Goal: Ask a question: Seek information or help from site administrators or community

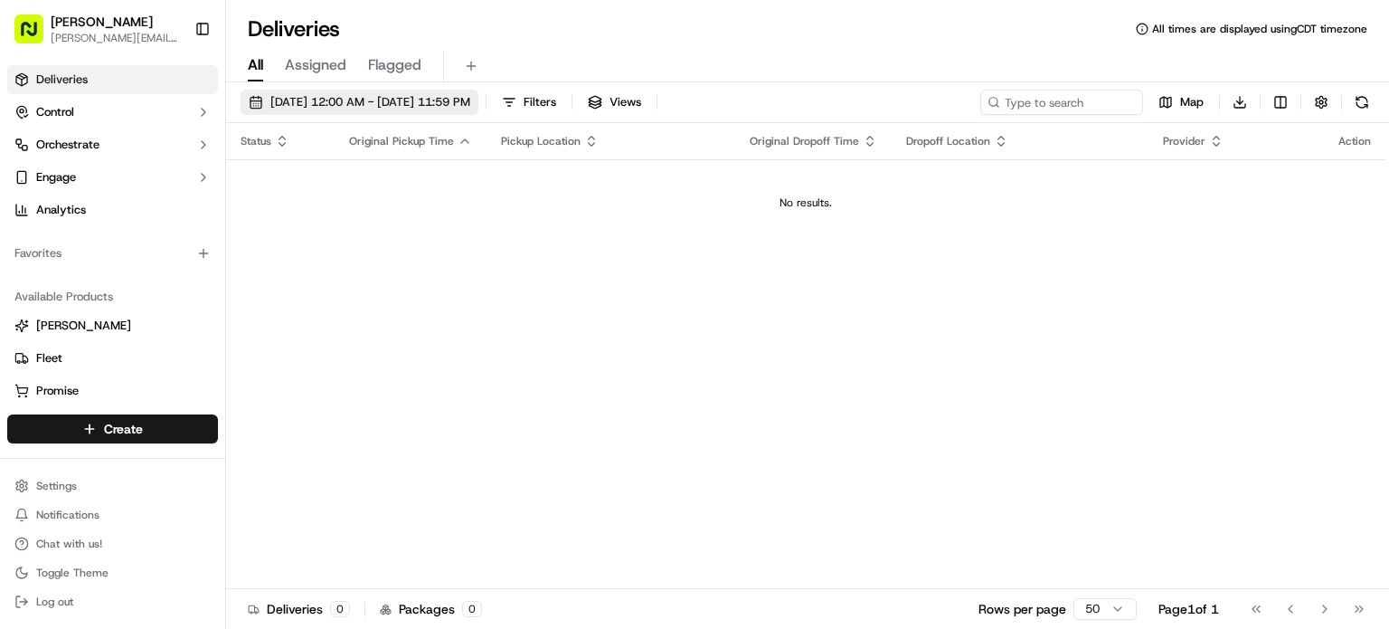
click at [470, 102] on span "[DATE] 12:00 AM - [DATE] 11:59 PM" at bounding box center [370, 102] width 200 height 16
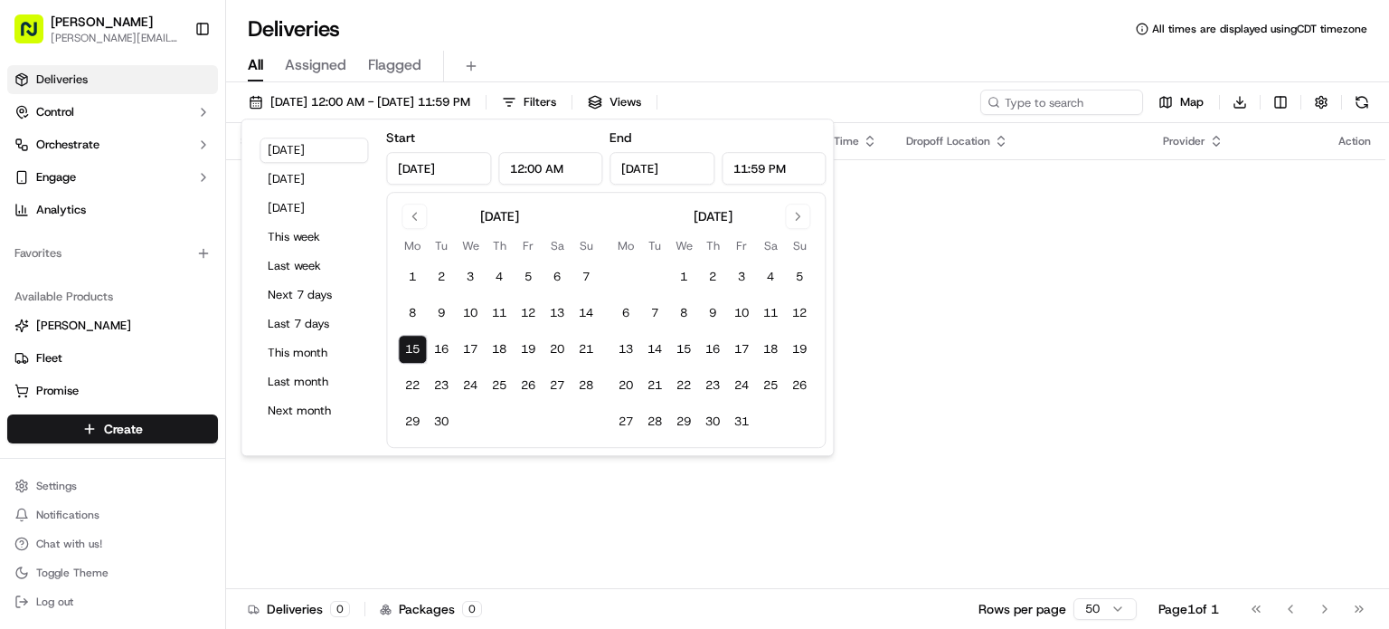
click at [679, 175] on input "[DATE]" at bounding box center [662, 168] width 105 height 33
click at [662, 172] on input "[DATE]" at bounding box center [662, 168] width 105 height 33
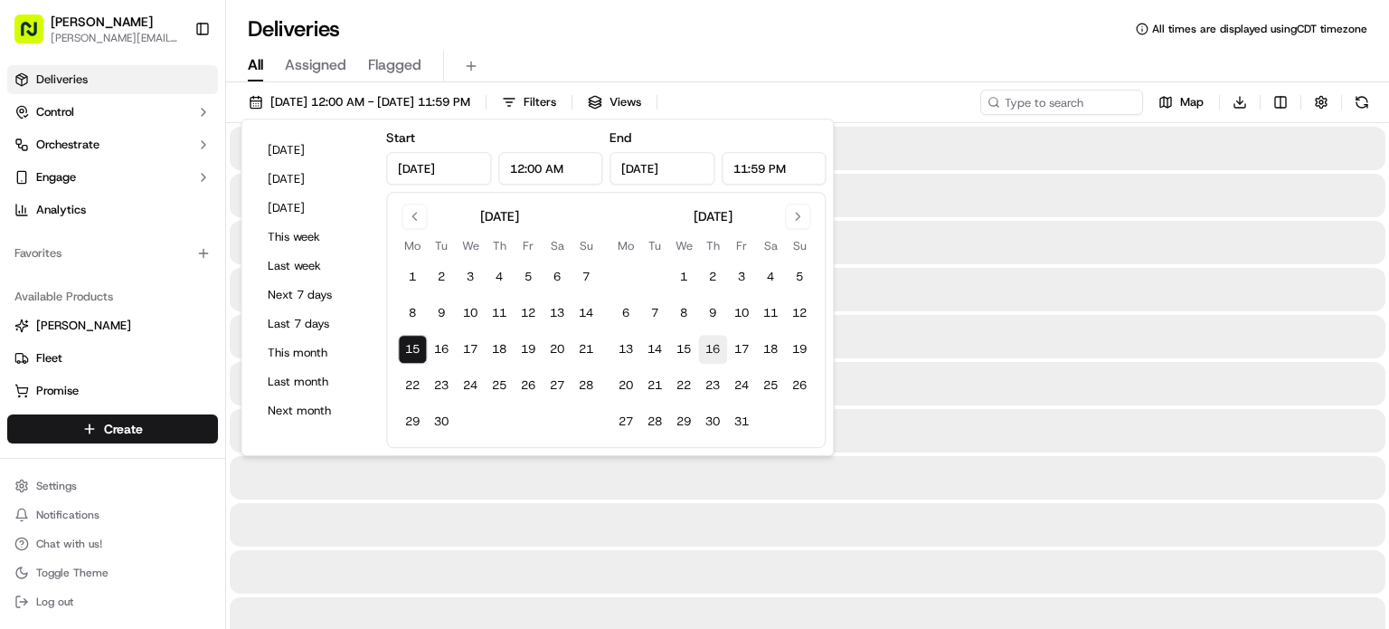
click at [708, 349] on button "16" at bounding box center [712, 349] width 29 height 29
type input "[DATE]"
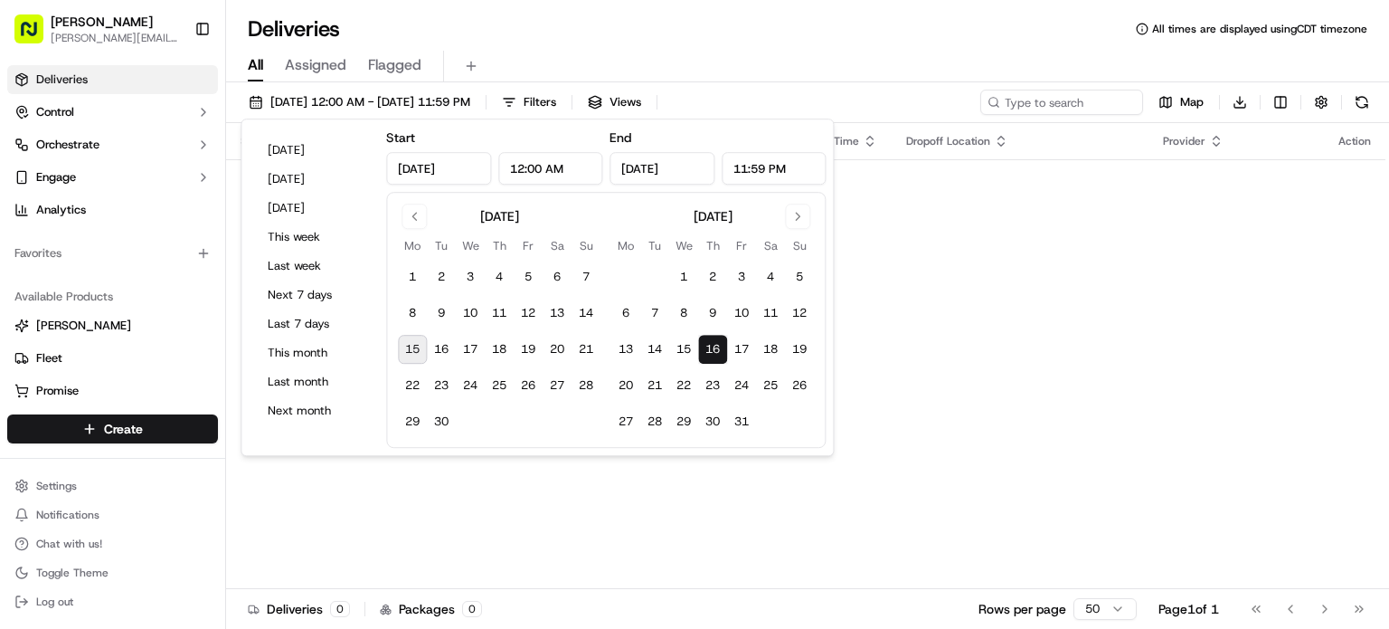
click at [867, 325] on div "Status Original Pickup Time Pickup Location Original Dropoff Time Dropoff Locat…" at bounding box center [806, 356] width 1160 height 466
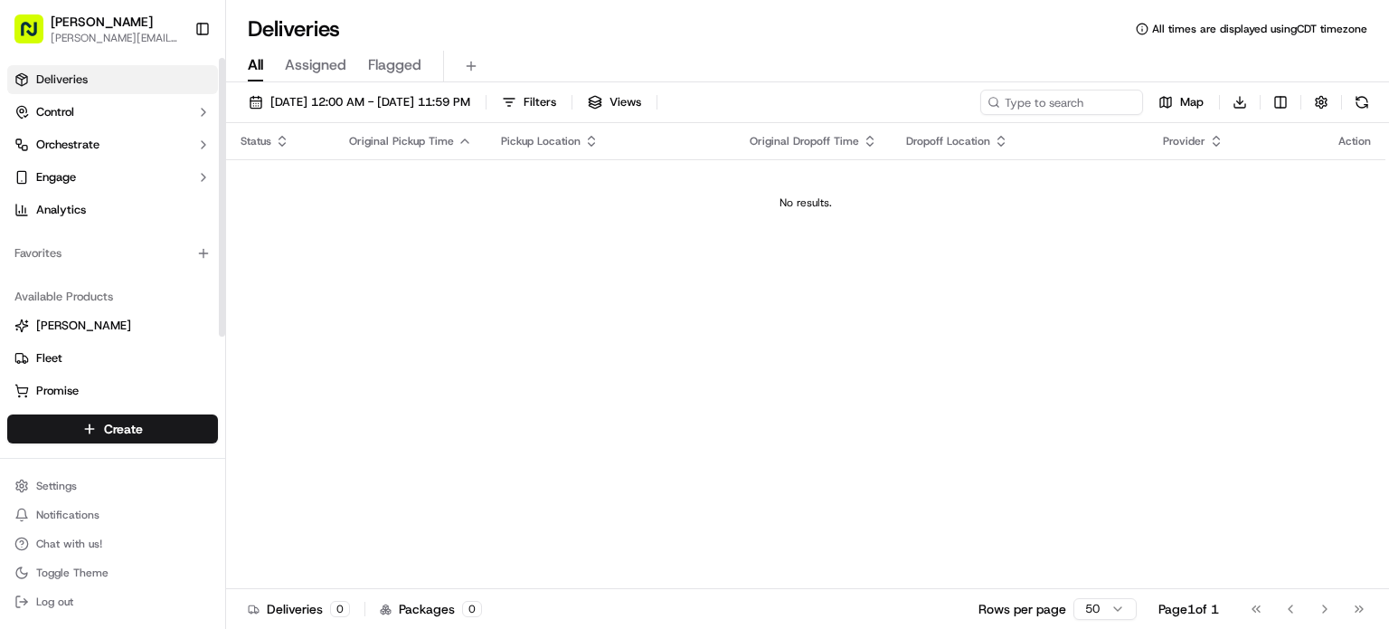
click at [65, 82] on span "Deliveries" at bounding box center [62, 79] width 52 height 16
click at [329, 74] on span "Assigned" at bounding box center [316, 65] width 62 height 22
click at [385, 64] on span "Flagged" at bounding box center [394, 65] width 53 height 22
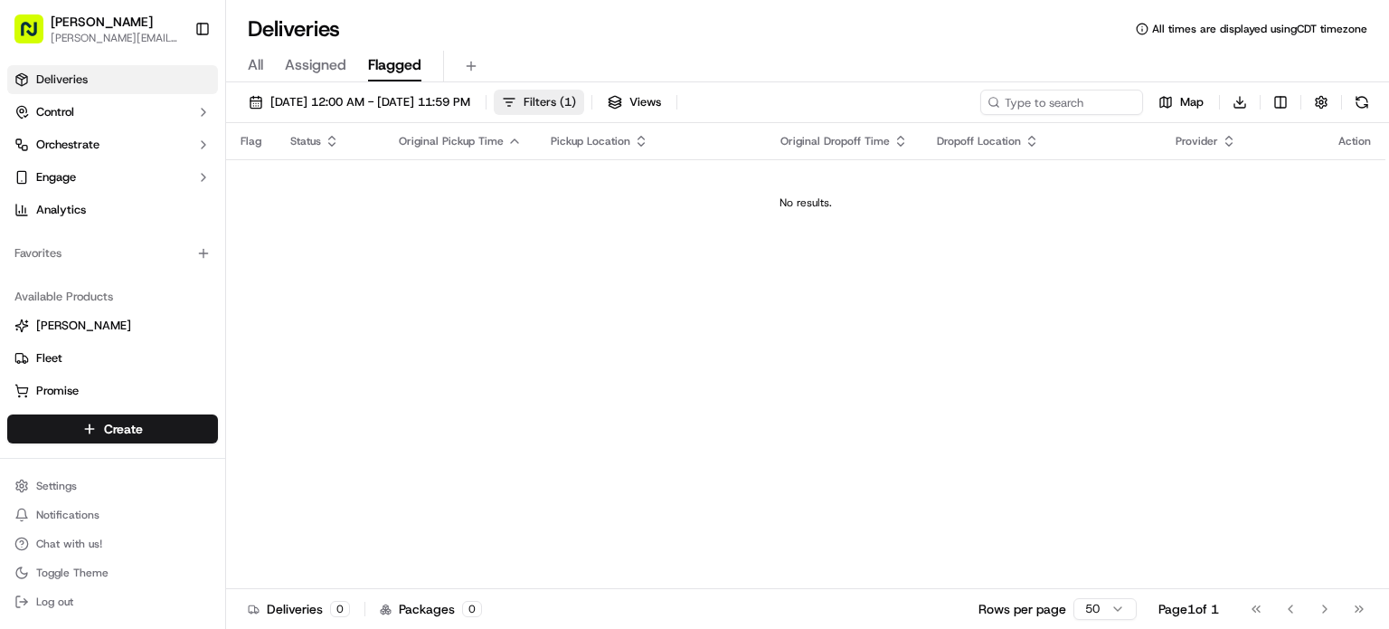
click at [576, 100] on span "Filters ( 1 )" at bounding box center [550, 102] width 52 height 16
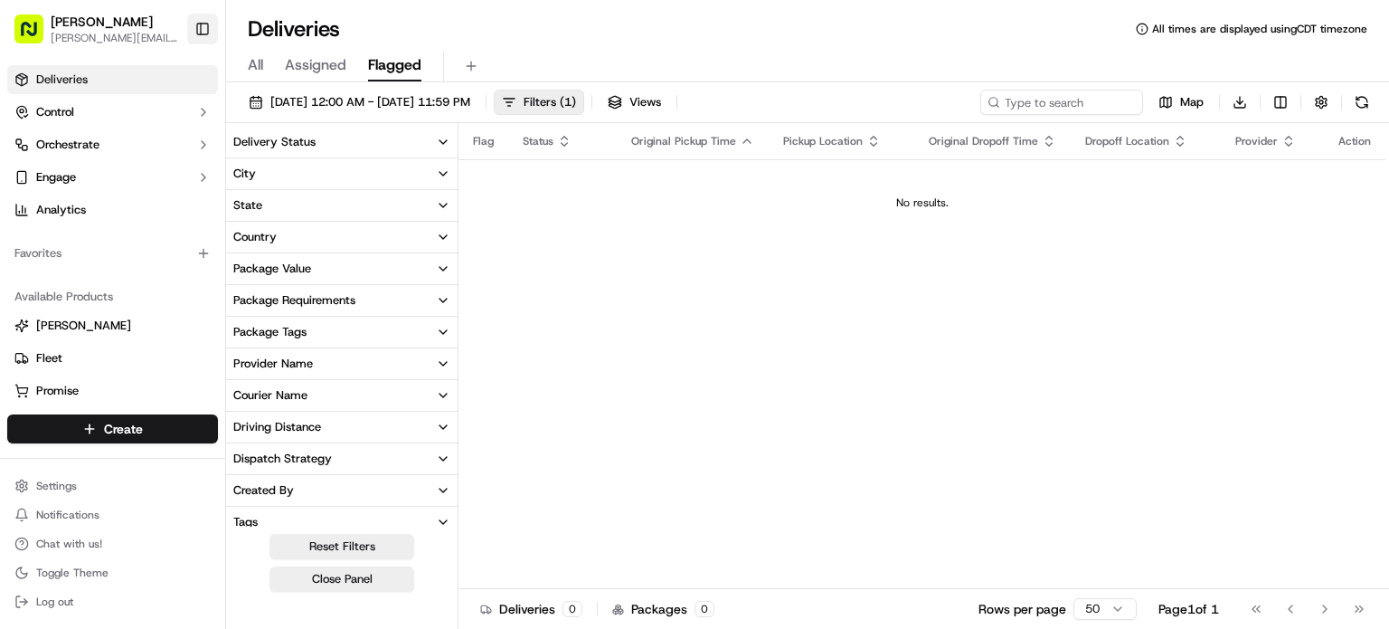
click at [206, 25] on button "Toggle Sidebar" at bounding box center [202, 29] width 31 height 31
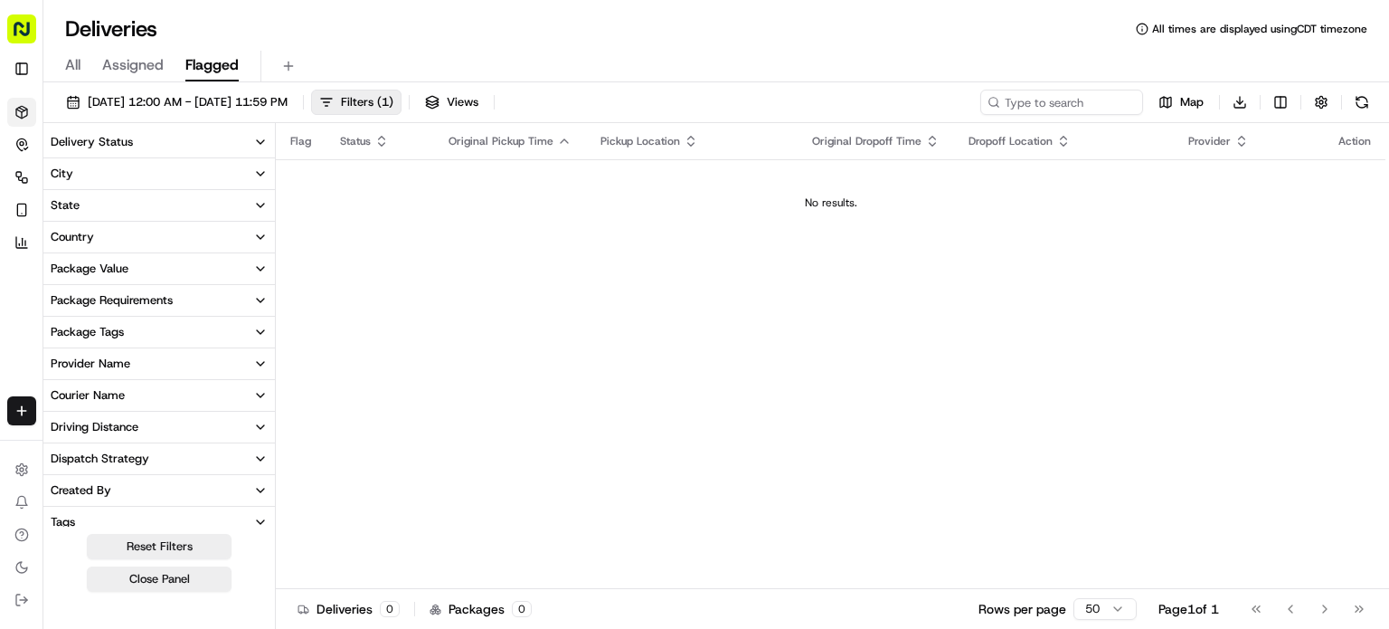
click at [22, 28] on rect "button" at bounding box center [21, 28] width 29 height 29
click at [21, 27] on rect "button" at bounding box center [21, 28] width 29 height 29
click at [22, 535] on icon at bounding box center [22, 534] width 4 height 4
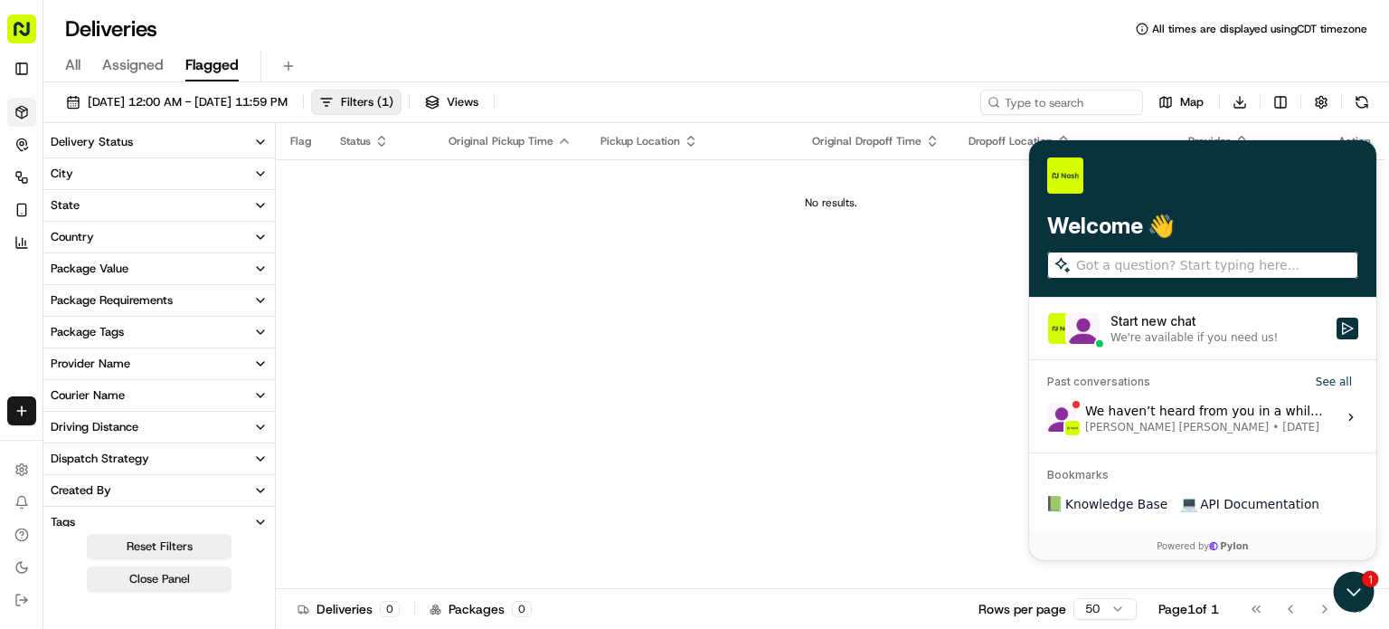
click at [1169, 331] on div "We're available if you need us!" at bounding box center [1194, 336] width 167 height 14
click at [1337, 331] on button "Start new chat We're available if you need us!" at bounding box center [1348, 328] width 22 height 22
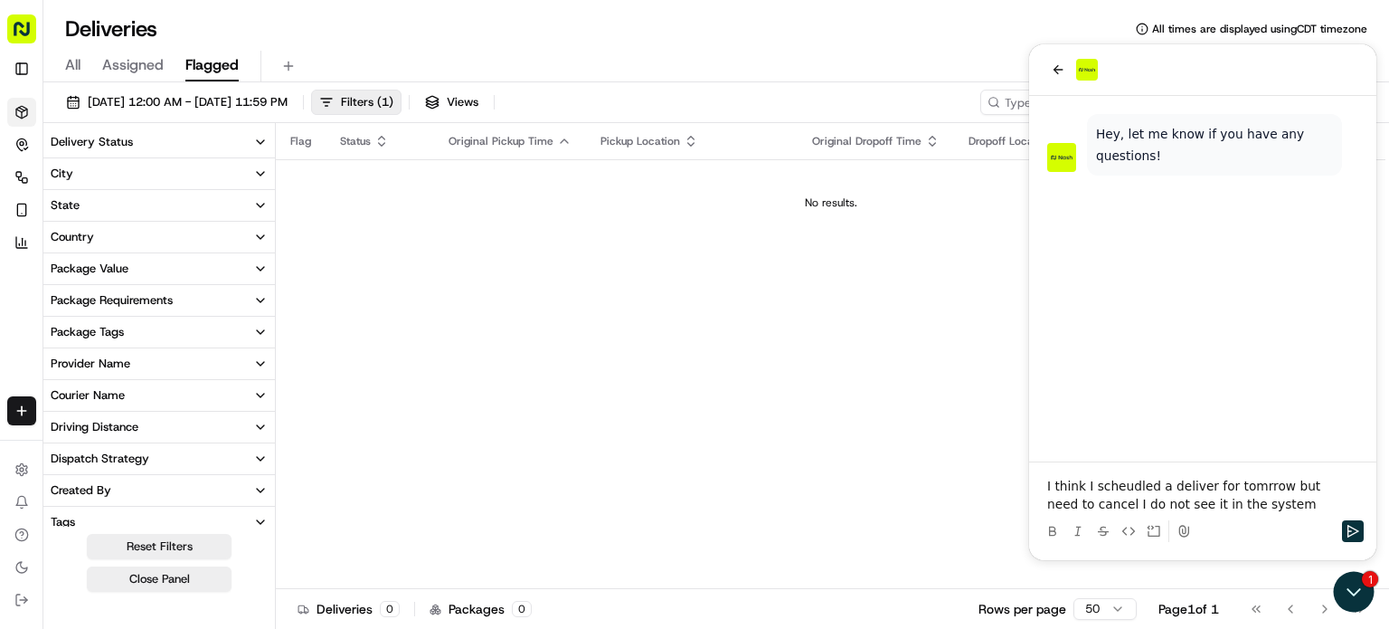
click at [1121, 491] on p "I think I scheudled a deliver for tomrrow but need to cancel I do not see it in…" at bounding box center [1202, 495] width 311 height 36
click at [1239, 483] on p "I think I scheduled a deliver for tomrrow but need to cancel I do not see it in…" at bounding box center [1202, 495] width 311 height 36
click at [1353, 525] on icon "Send" at bounding box center [1353, 531] width 14 height 14
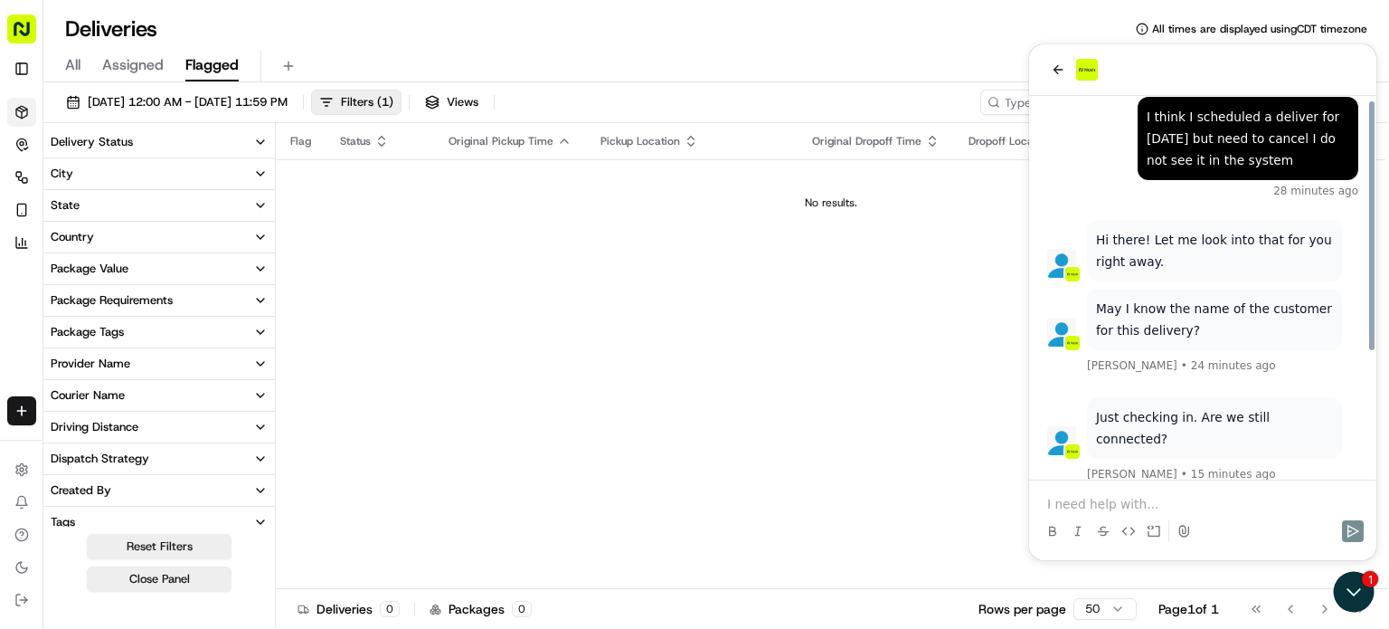
scroll to position [3, 0]
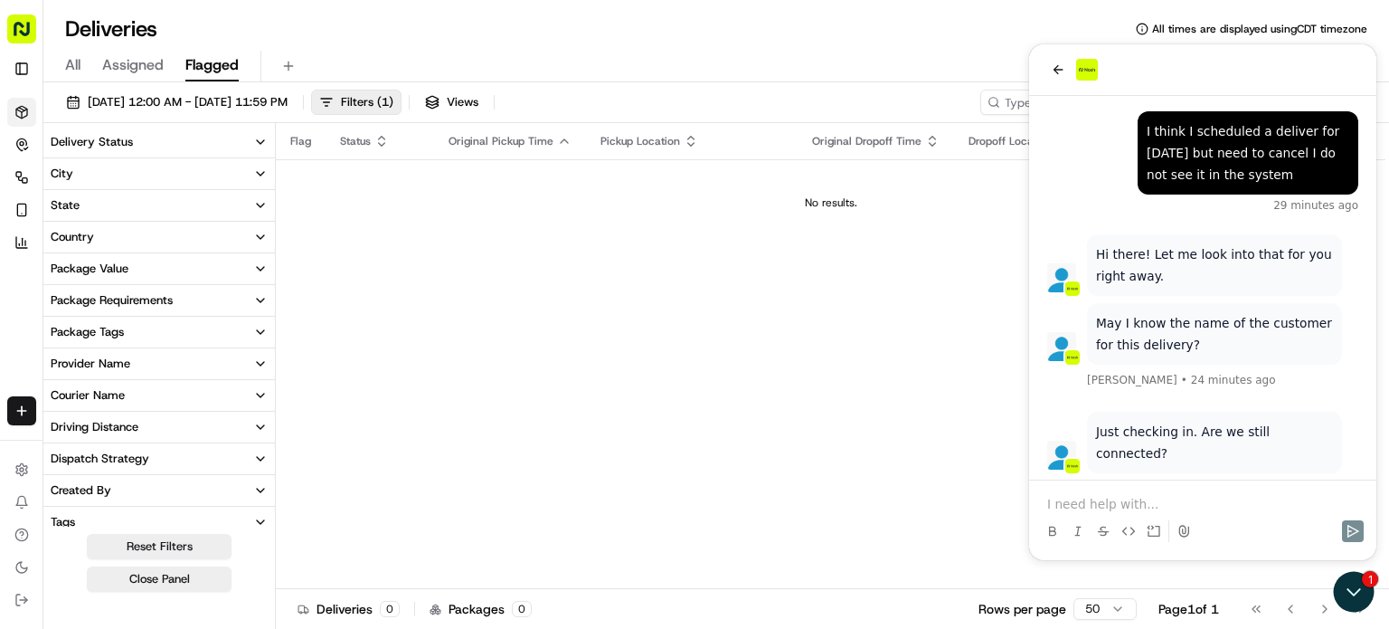
click at [1232, 511] on p at bounding box center [1202, 504] width 311 height 18
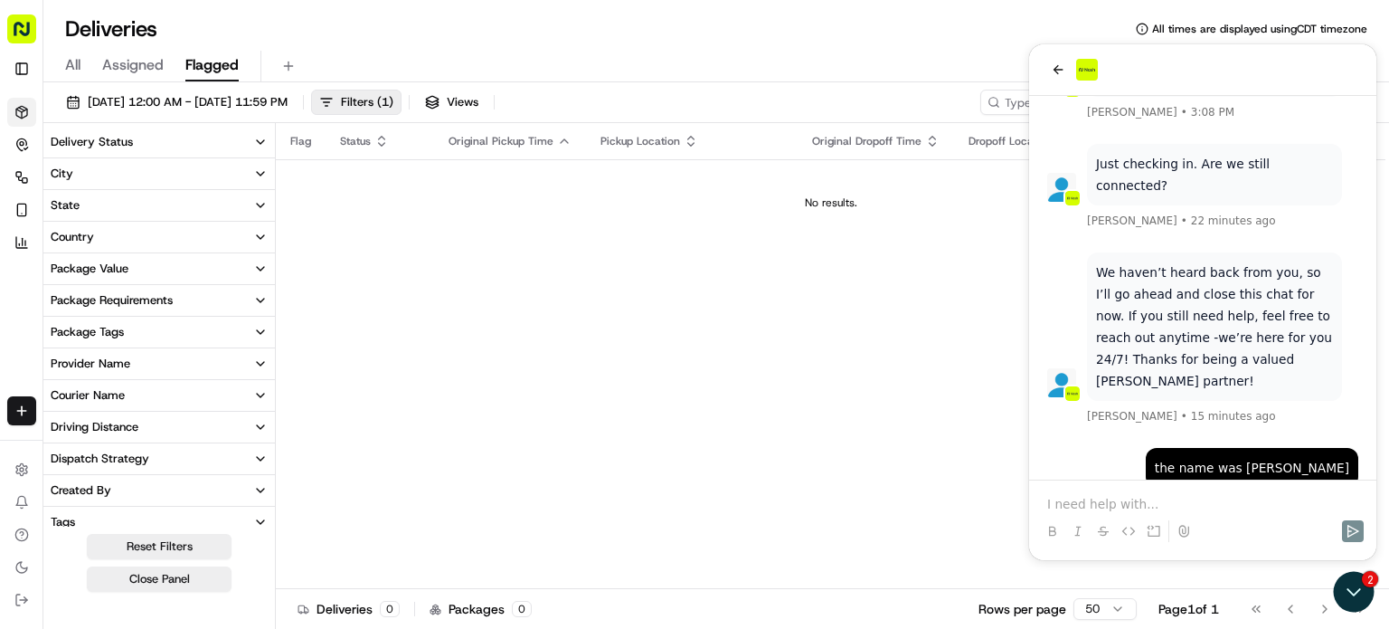
scroll to position [357, 0]
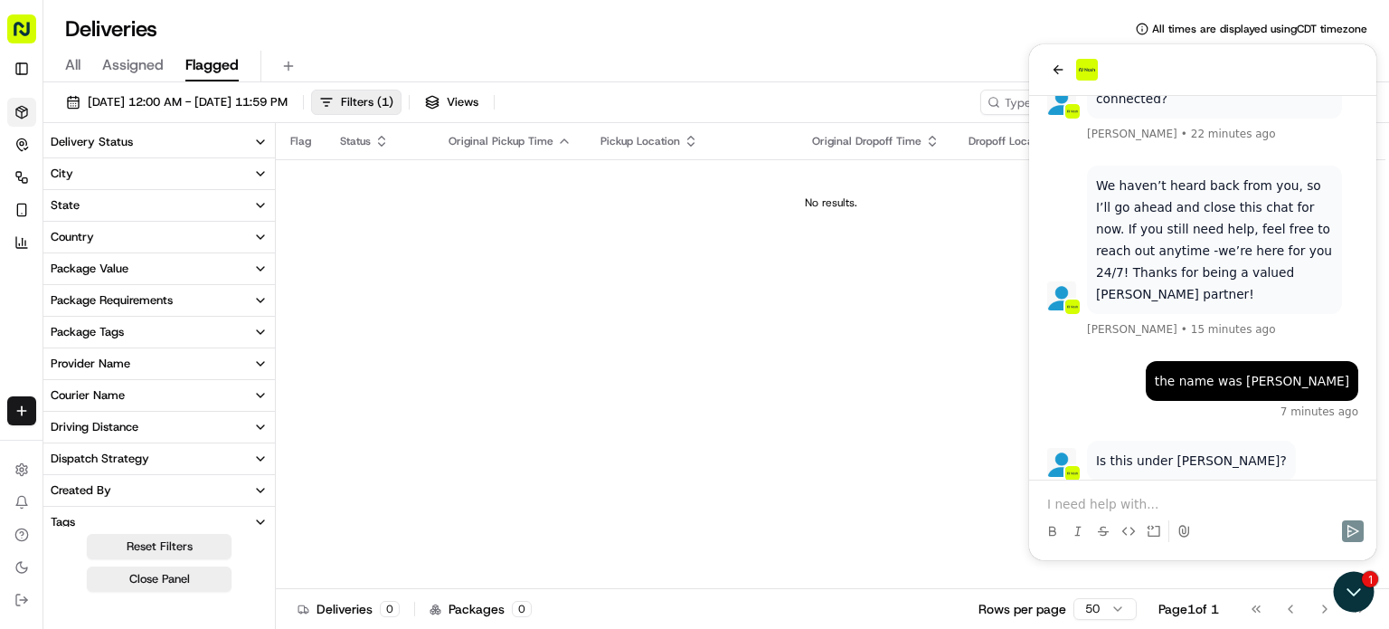
click at [1194, 483] on div at bounding box center [1203, 514] width 333 height 69
click at [1186, 487] on div at bounding box center [1203, 514] width 333 height 69
click at [1108, 501] on p at bounding box center [1202, 504] width 311 height 18
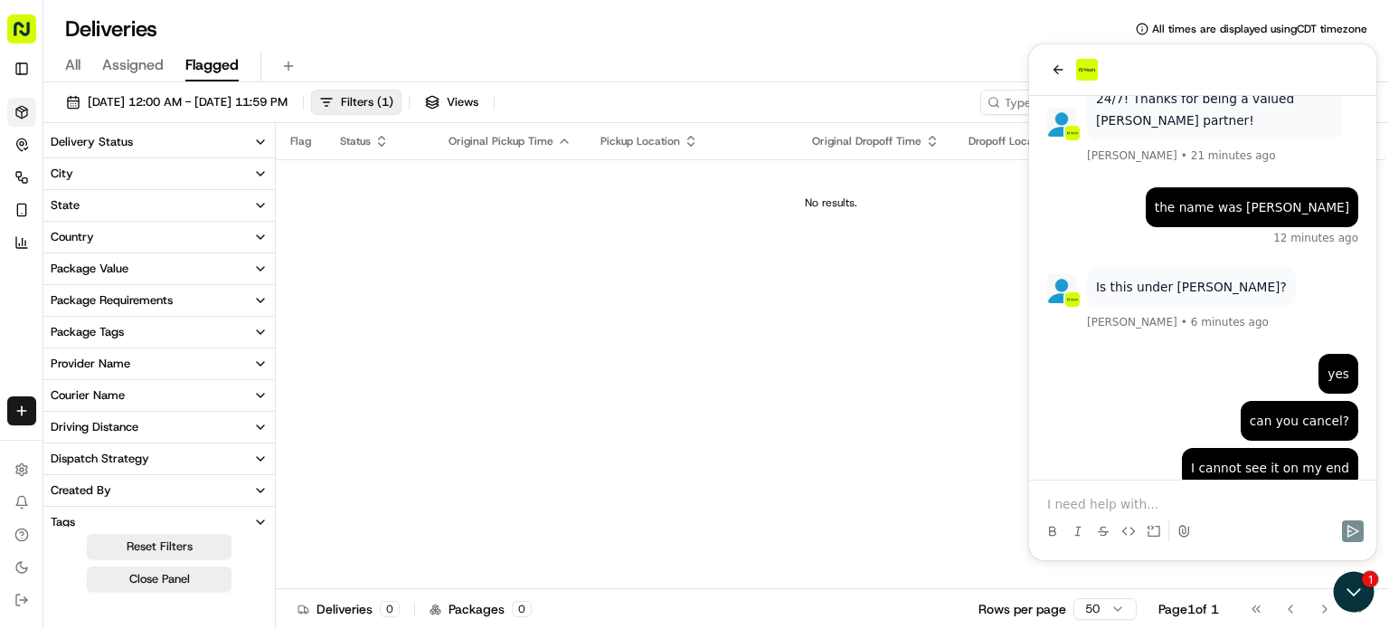
scroll to position [687, 0]
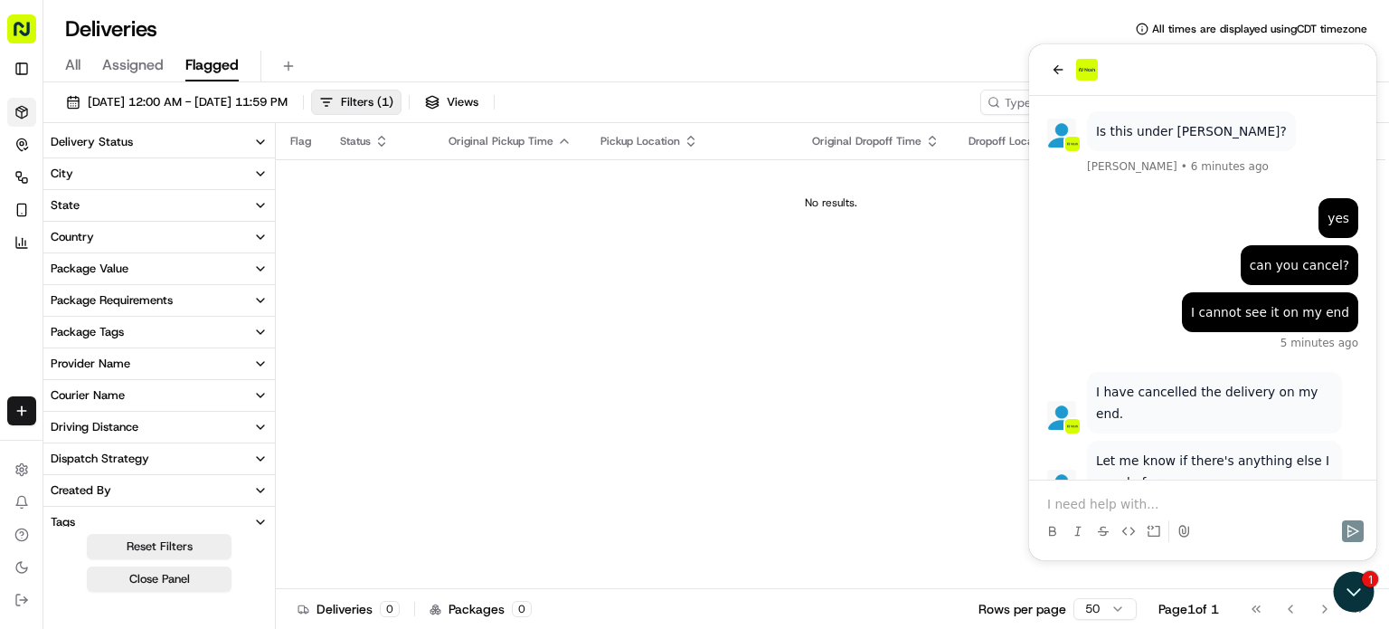
click at [1167, 489] on div at bounding box center [1203, 514] width 333 height 69
click at [1053, 507] on p at bounding box center [1202, 504] width 311 height 18
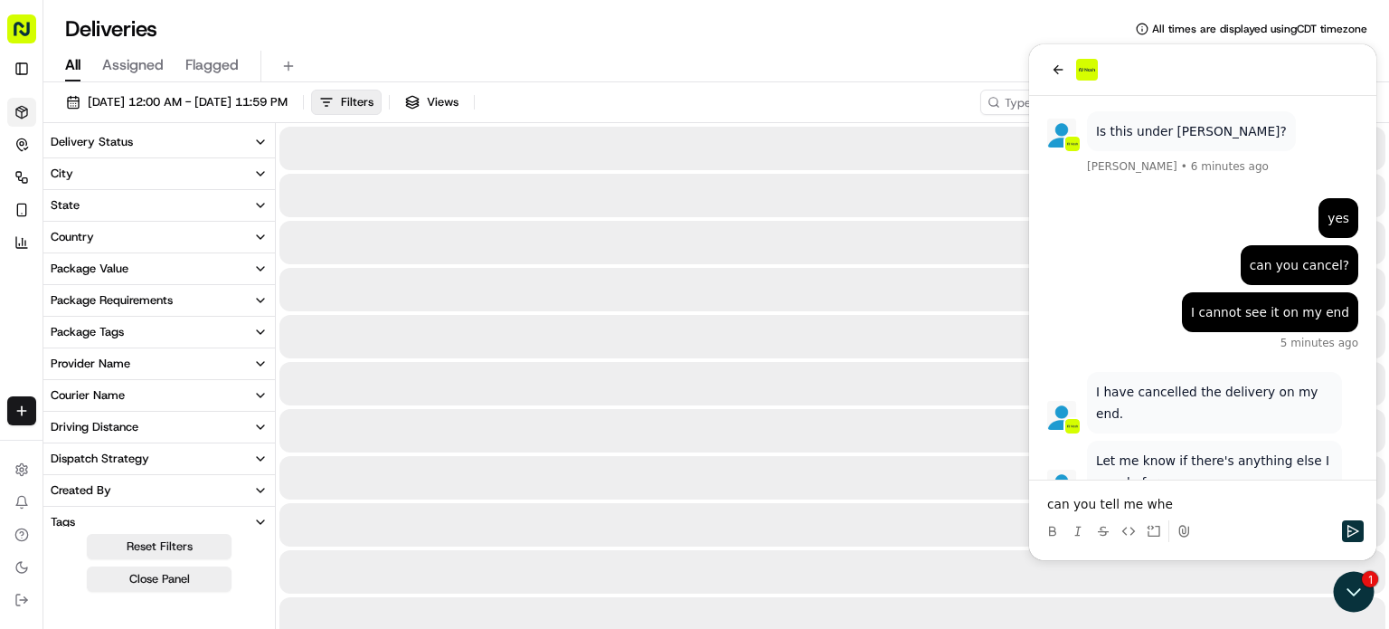
click at [71, 69] on span "All" at bounding box center [72, 65] width 15 height 22
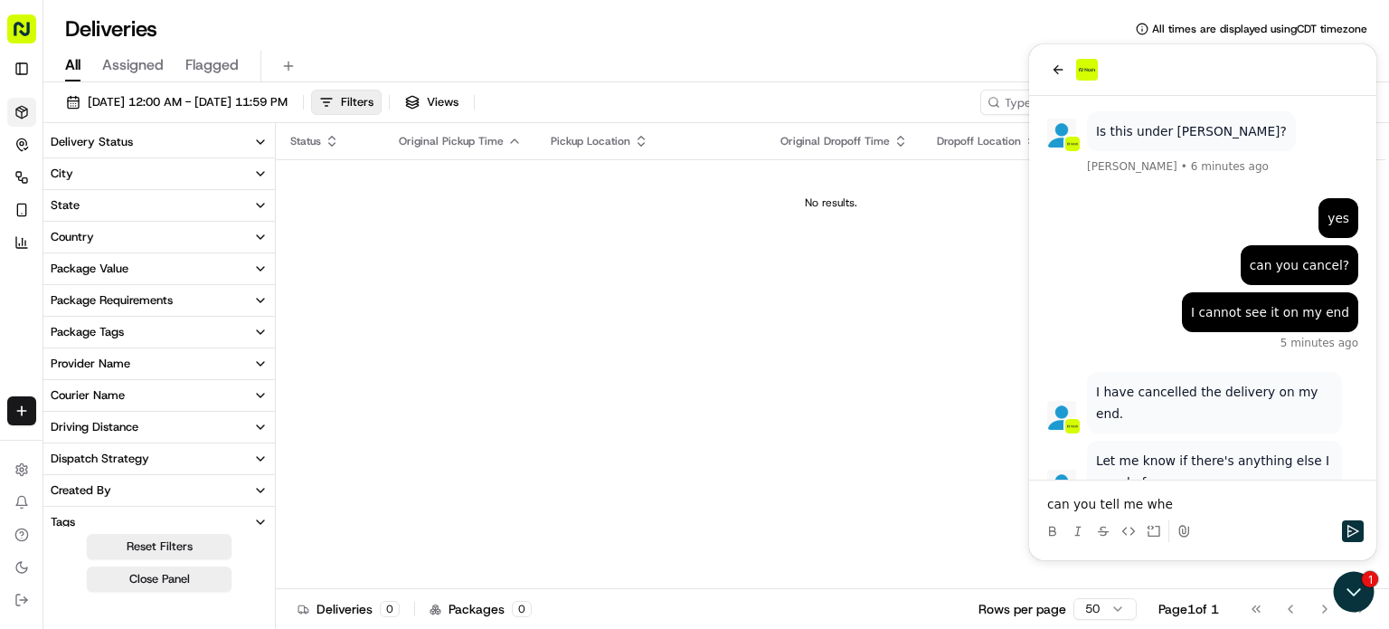
click at [110, 64] on span "Assigned" at bounding box center [133, 65] width 62 height 22
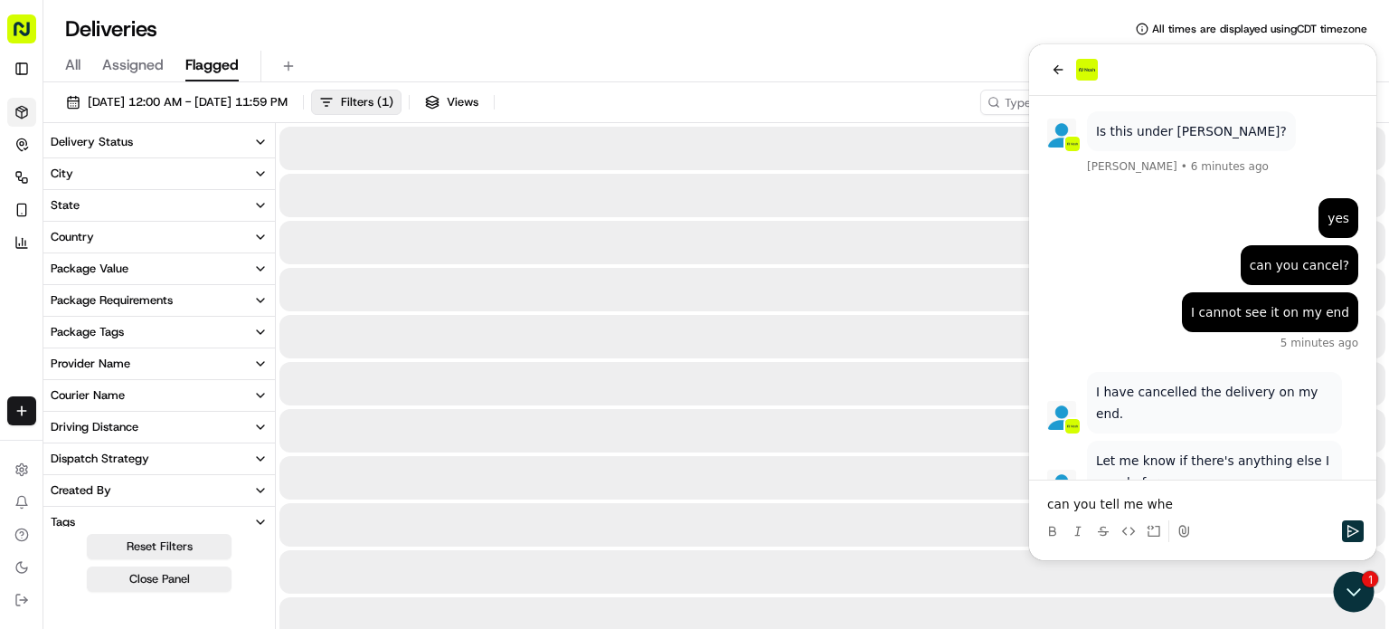
click at [208, 64] on span "Flagged" at bounding box center [211, 65] width 53 height 22
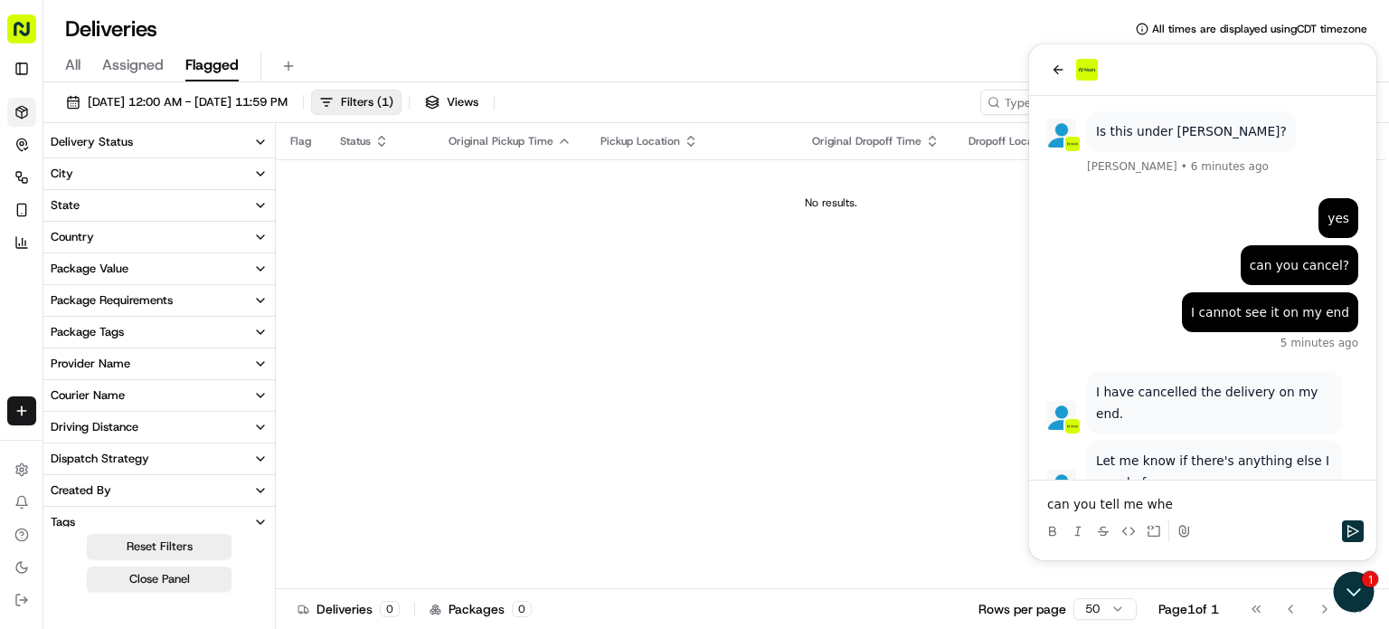
click at [1168, 498] on p "can you tell me whe" at bounding box center [1202, 504] width 311 height 18
click at [1350, 533] on icon "Send" at bounding box center [1353, 531] width 14 height 14
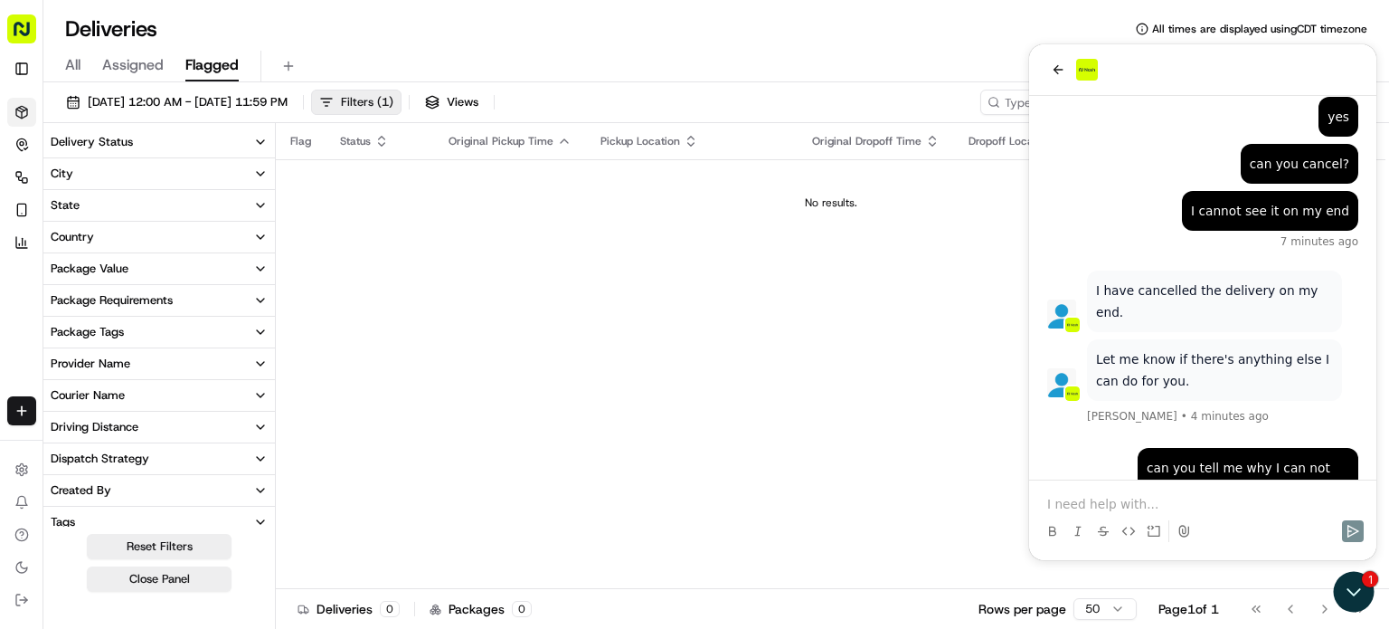
click at [393, 104] on span "Filters ( 1 )" at bounding box center [367, 102] width 52 height 16
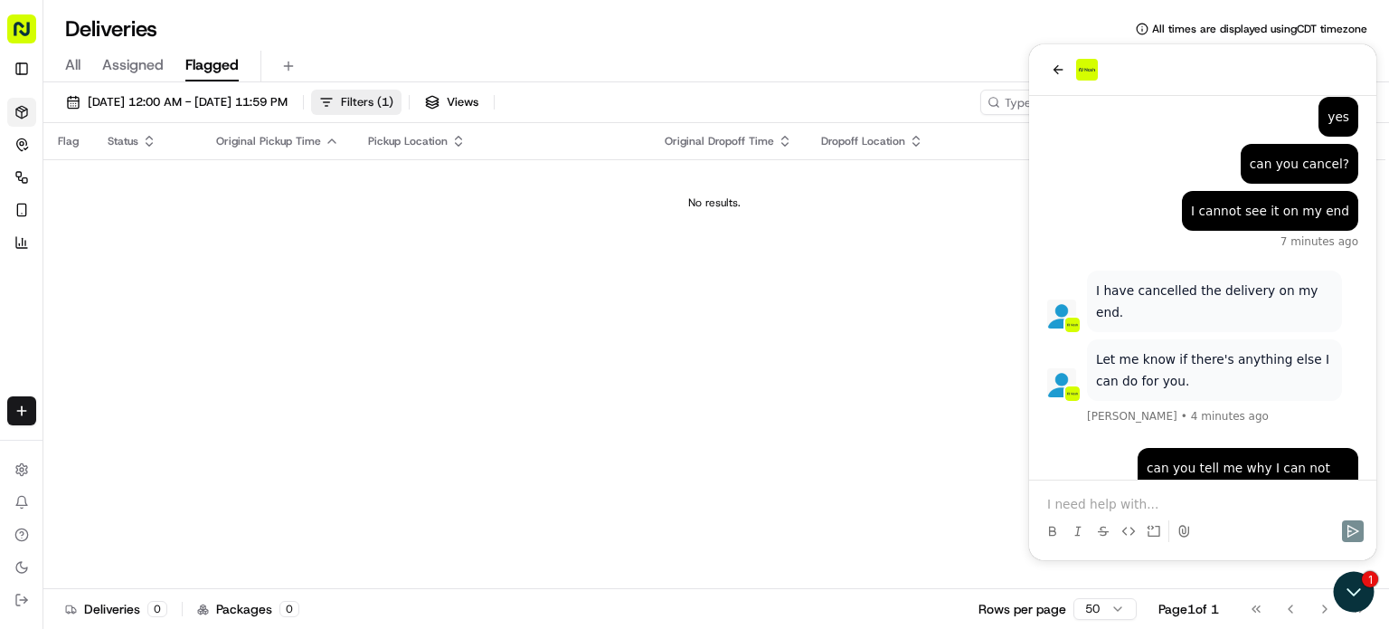
click at [393, 104] on span "Filters ( 1 )" at bounding box center [367, 102] width 52 height 16
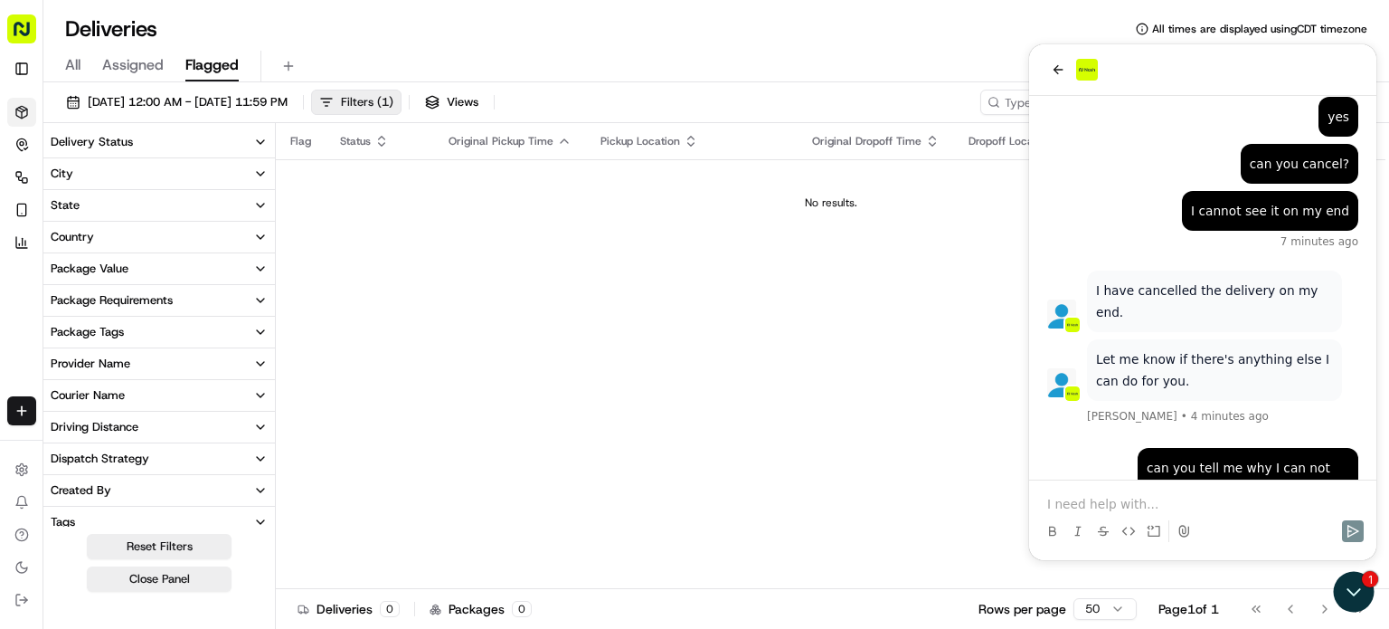
click at [393, 104] on span "Filters ( 1 )" at bounding box center [367, 102] width 52 height 16
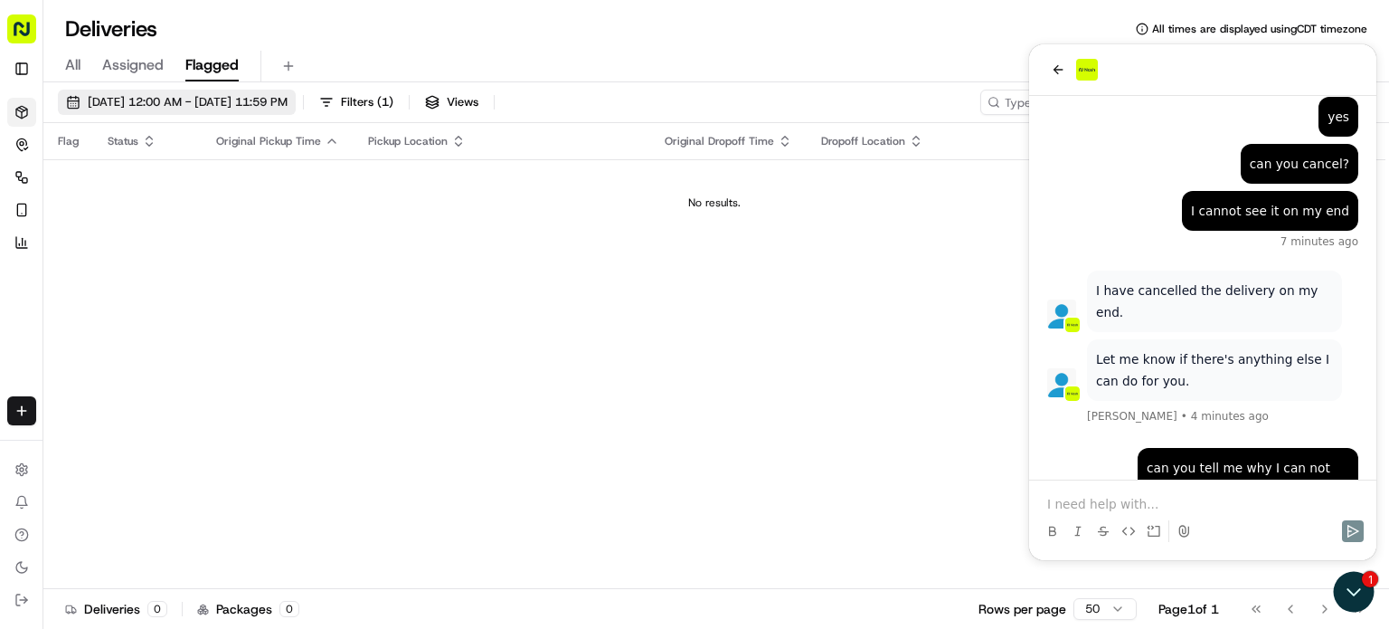
click at [134, 101] on span "[DATE] 12:00 AM - [DATE] 11:59 PM" at bounding box center [188, 102] width 200 height 16
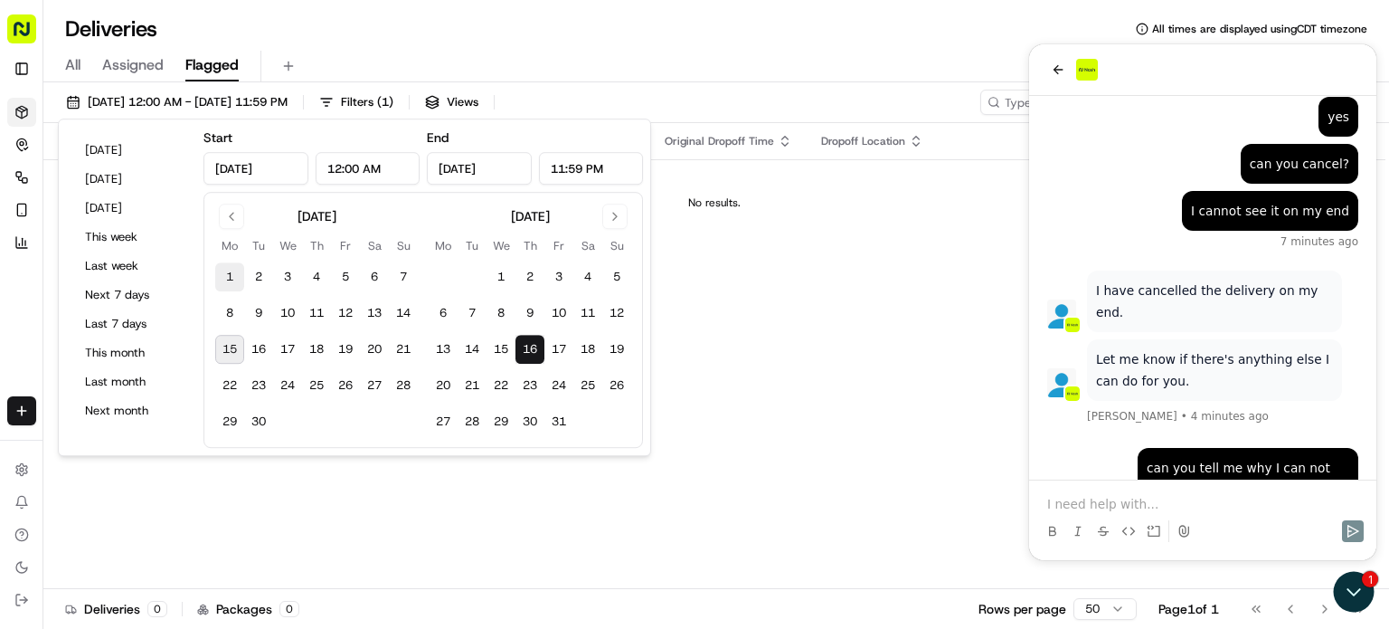
click at [230, 274] on button "1" at bounding box center [229, 276] width 29 height 29
type input "[DATE]"
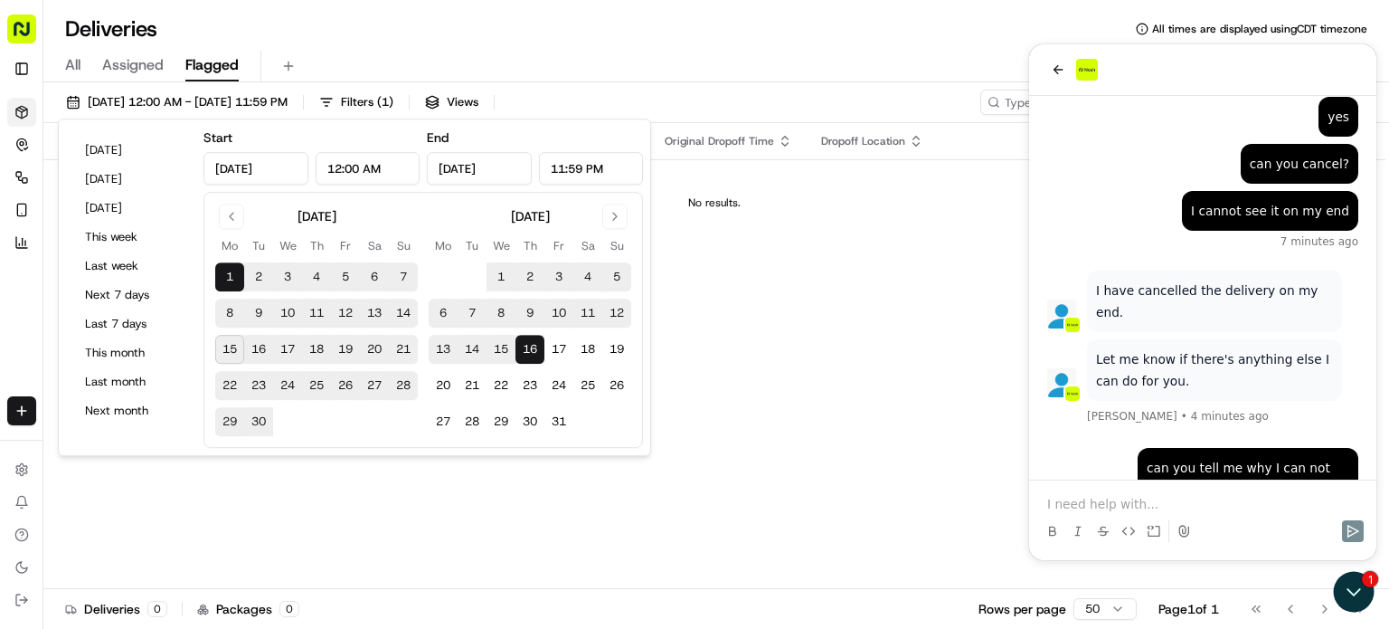
click at [693, 62] on div "All Assigned Flagged" at bounding box center [716, 67] width 1346 height 32
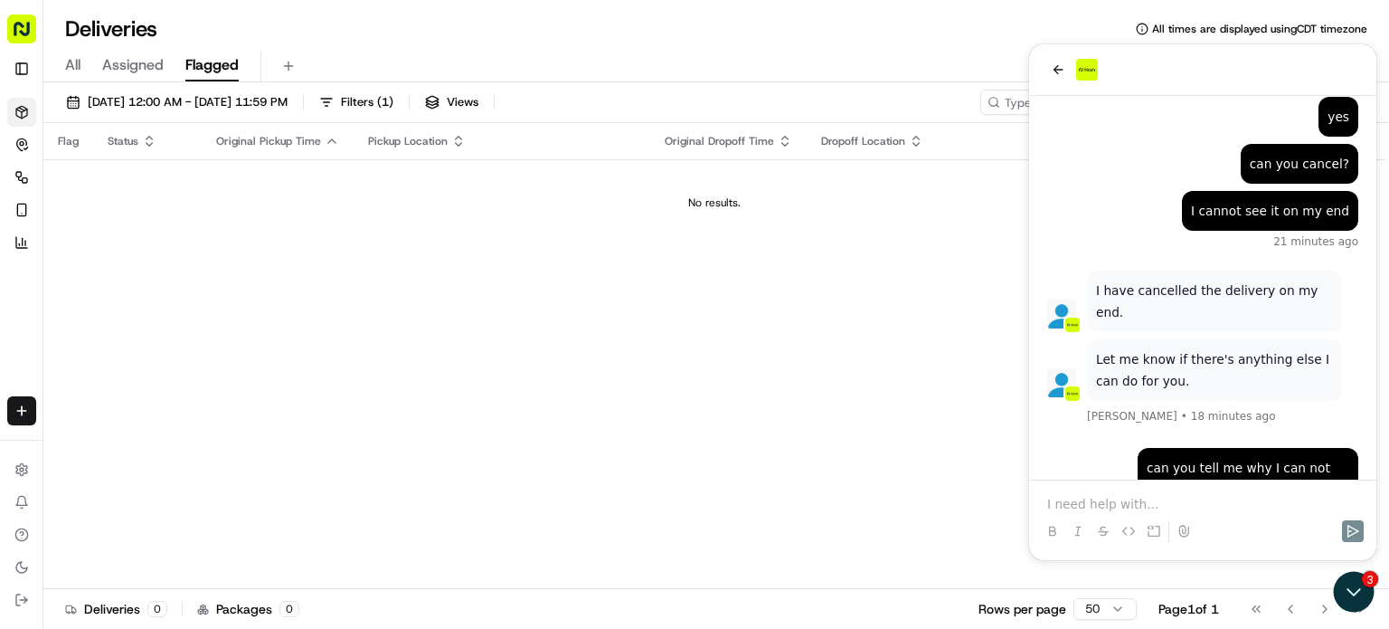
scroll to position [1085, 0]
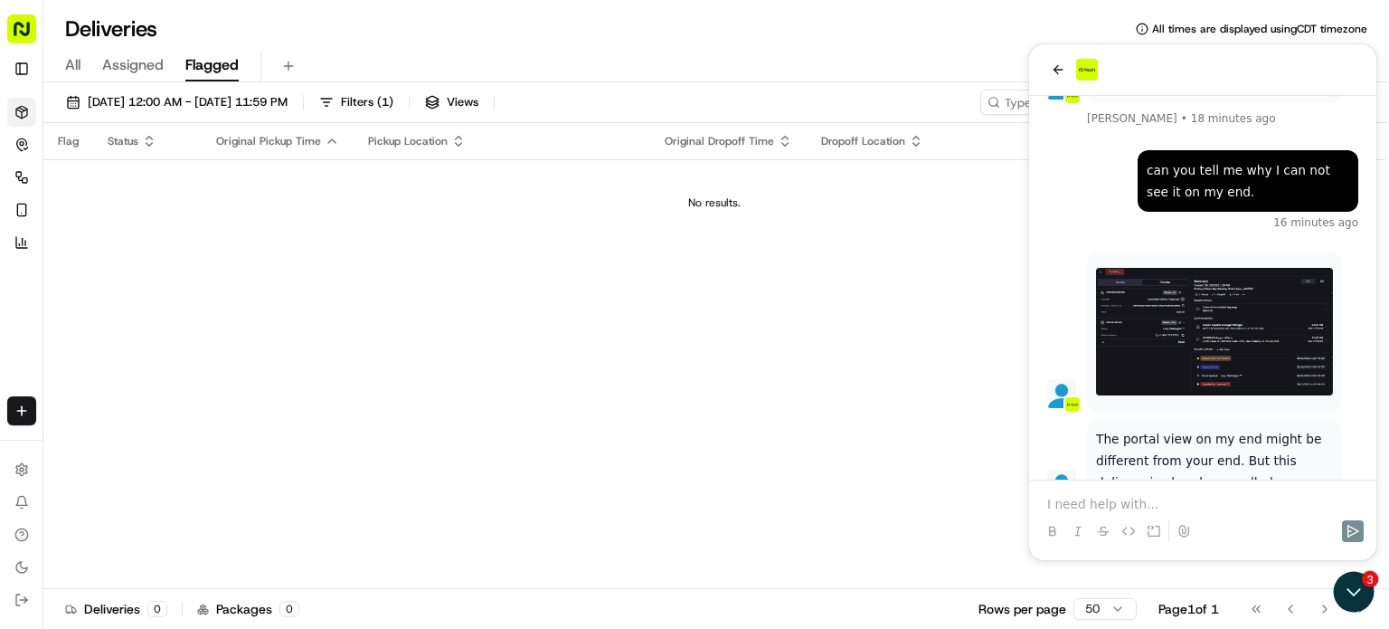
click at [1240, 428] on p "The portal view on my end might be different from your end. But this delivery i…" at bounding box center [1214, 460] width 237 height 65
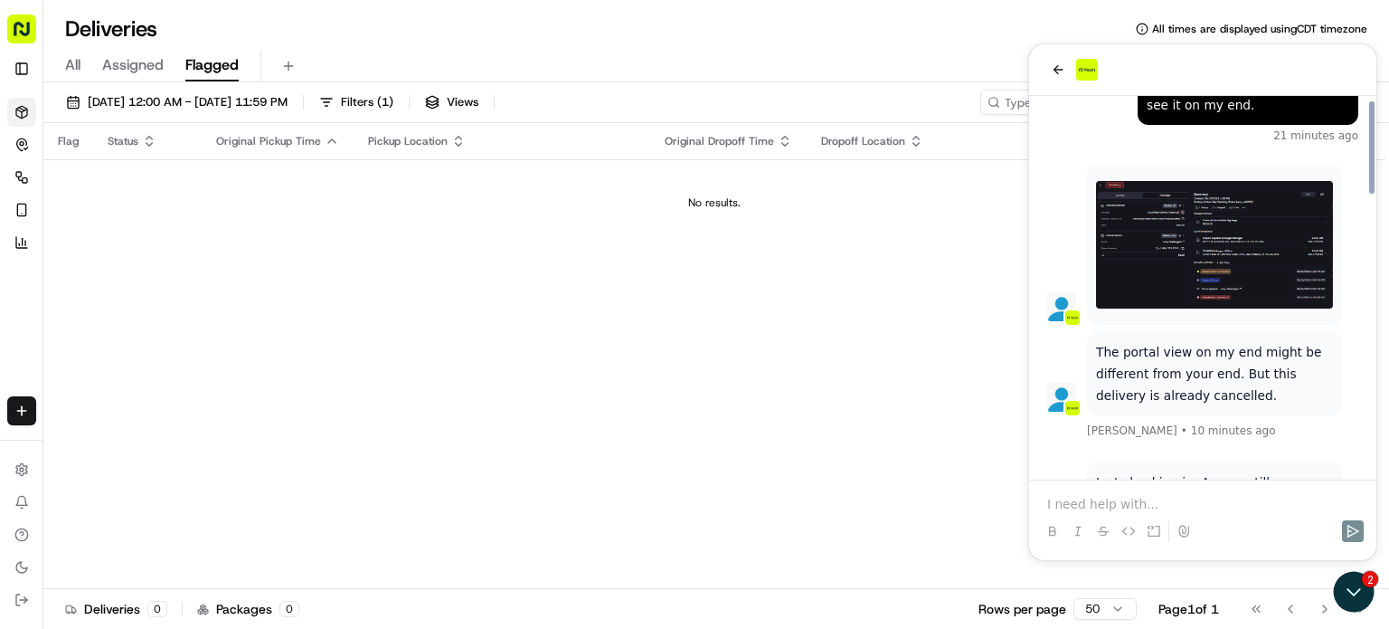
click at [1253, 186] on img at bounding box center [1214, 245] width 237 height 128
